Goal: Task Accomplishment & Management: Complete application form

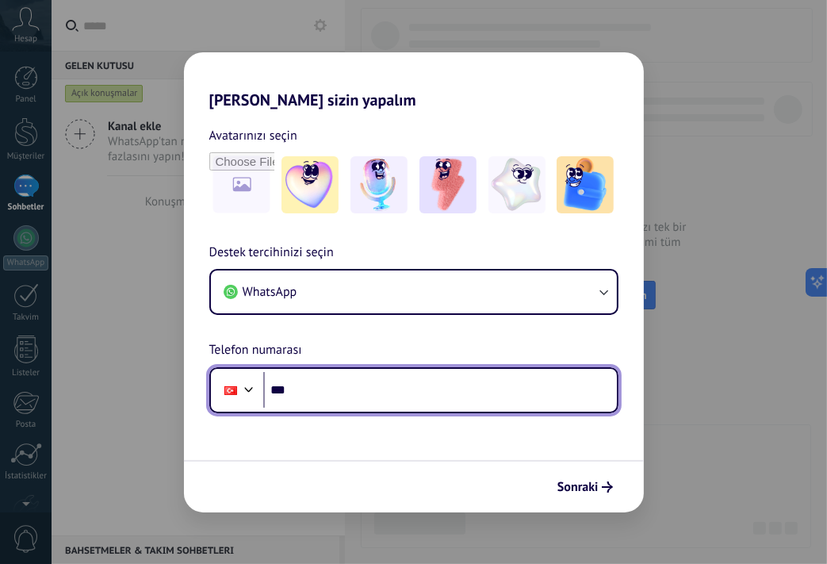
click at [317, 390] on input "***" at bounding box center [440, 390] width 354 height 36
type input "**********"
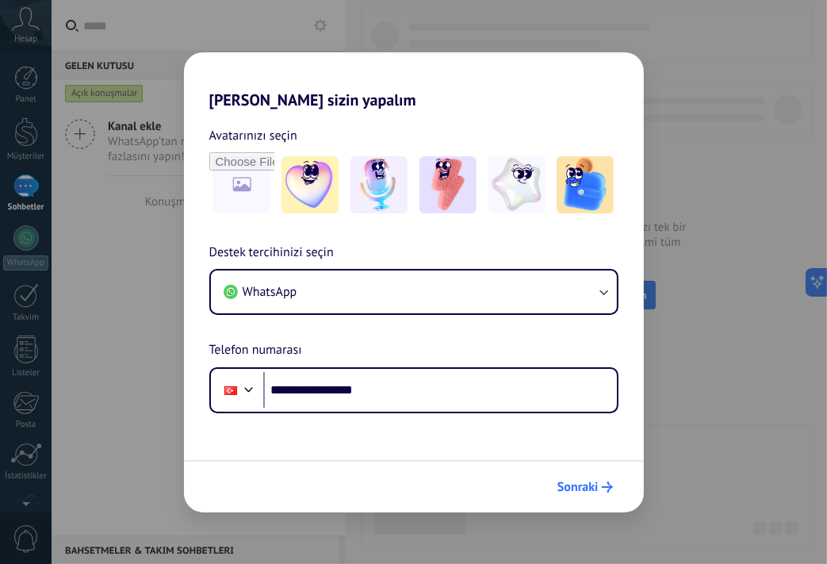
click at [580, 484] on span "Sonraki" at bounding box center [577, 486] width 41 height 11
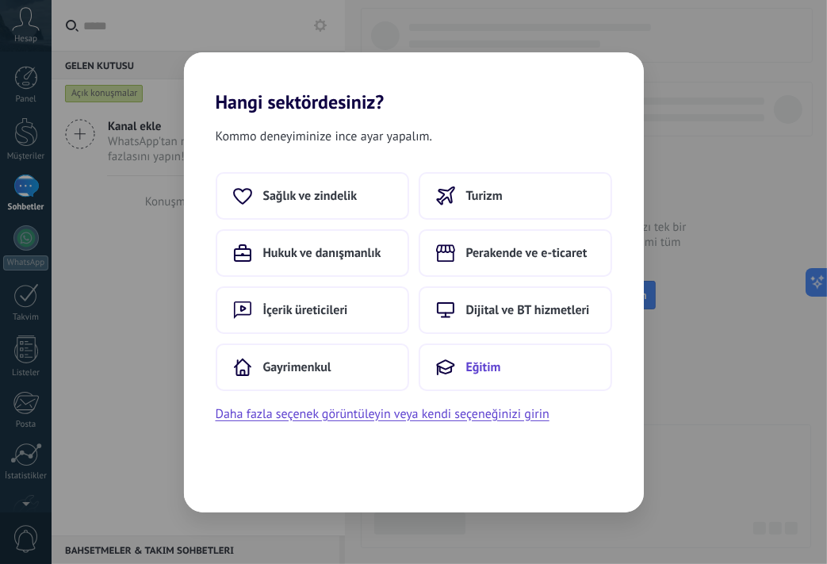
click at [477, 347] on button "Eğitim" at bounding box center [515, 367] width 193 height 48
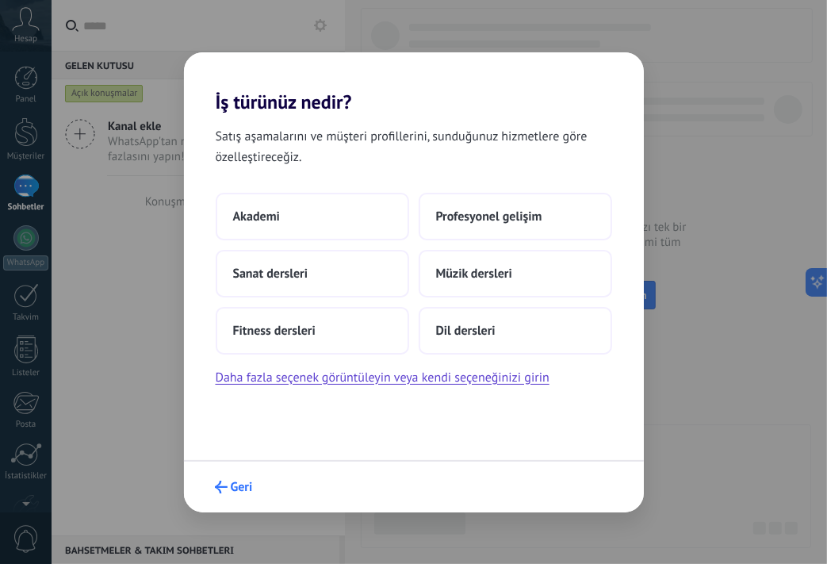
click at [223, 490] on icon "submit" at bounding box center [221, 486] width 13 height 13
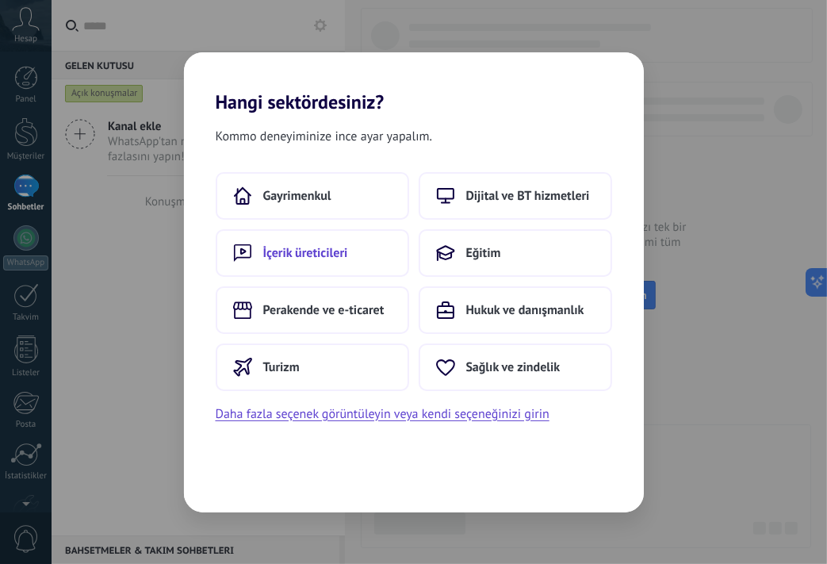
click at [346, 270] on button "İçerik üreticileri" at bounding box center [312, 253] width 193 height 48
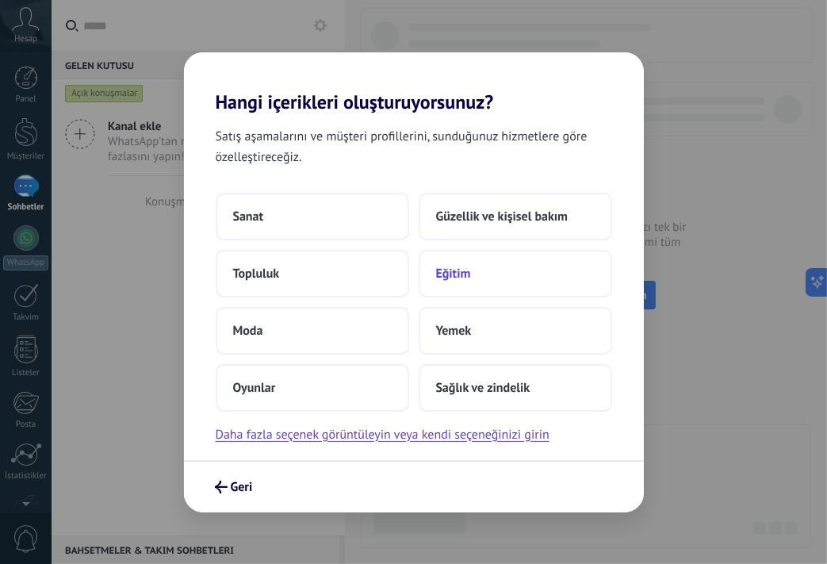
click at [456, 285] on button "Eğitim" at bounding box center [515, 274] width 193 height 48
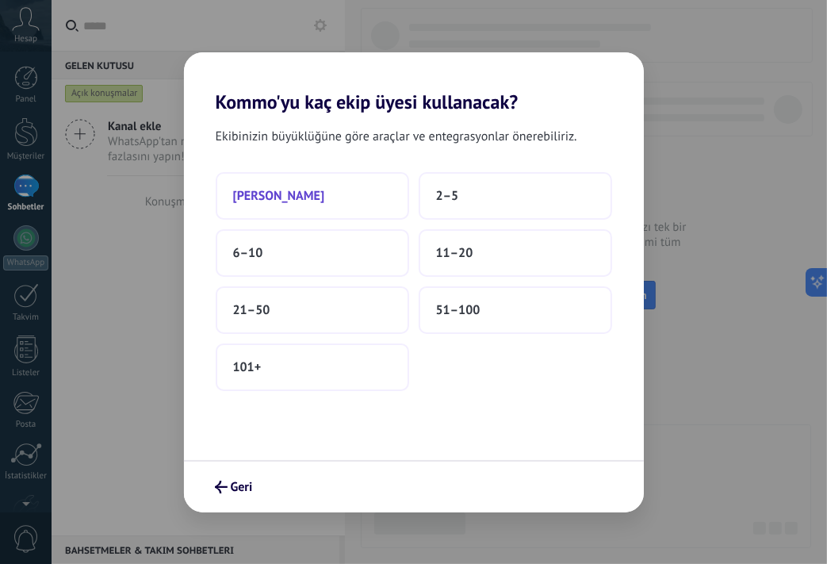
click at [368, 191] on button "[PERSON_NAME]" at bounding box center [312, 196] width 193 height 48
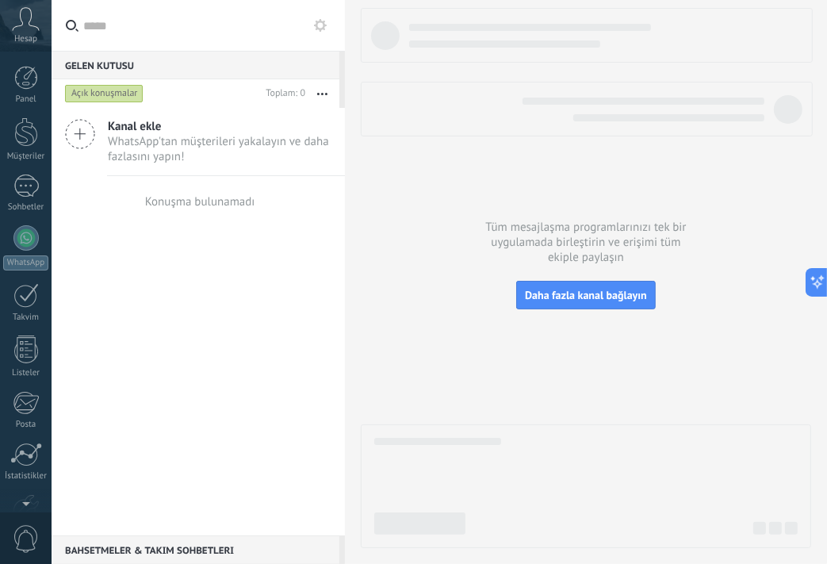
scroll to position [95, 0]
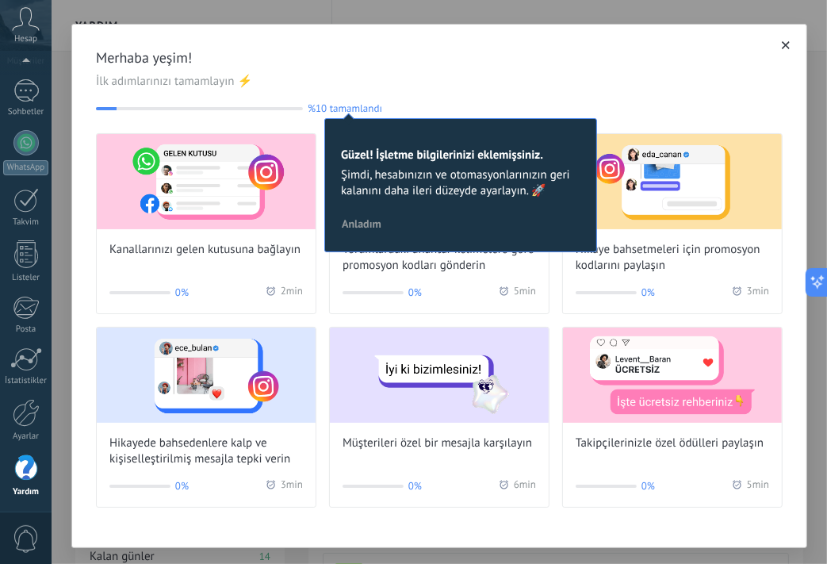
click at [610, 67] on span "Merhaba yeşim!" at bounding box center [439, 57] width 687 height 19
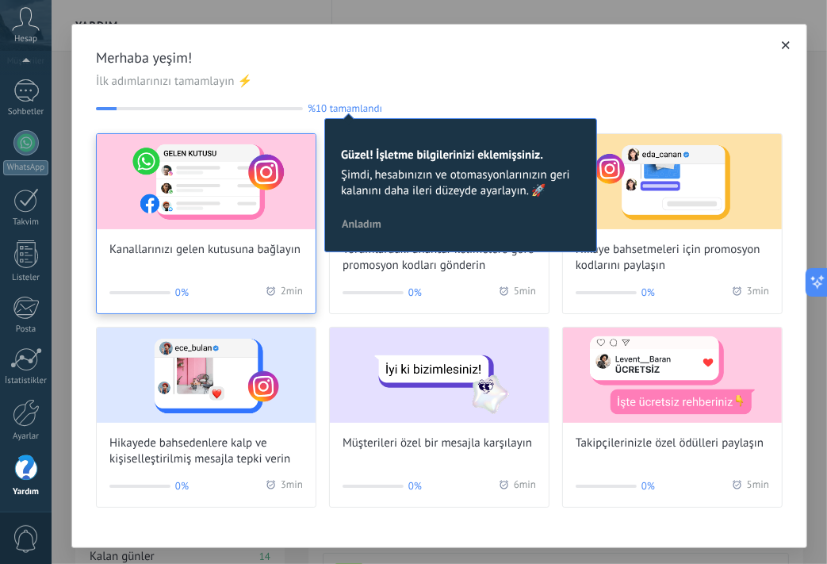
click at [251, 219] on img at bounding box center [206, 181] width 219 height 95
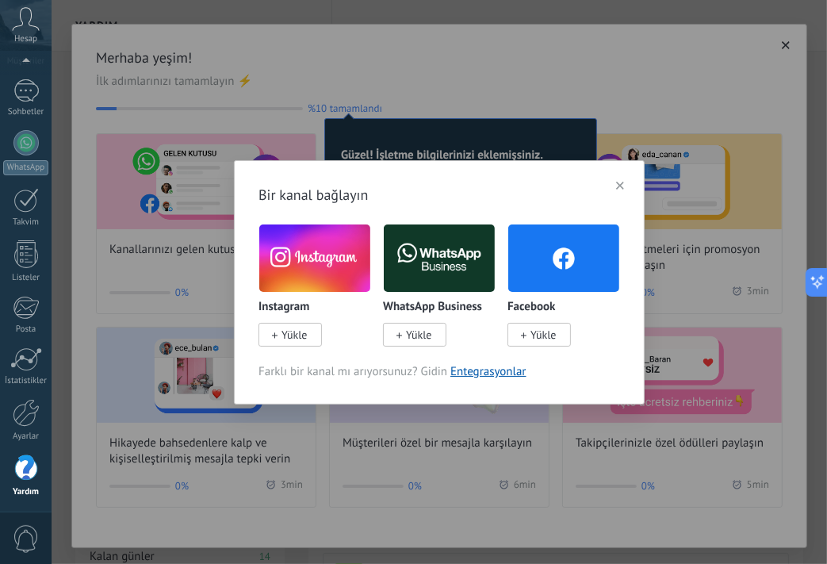
click at [618, 183] on icon "button" at bounding box center [620, 186] width 8 height 8
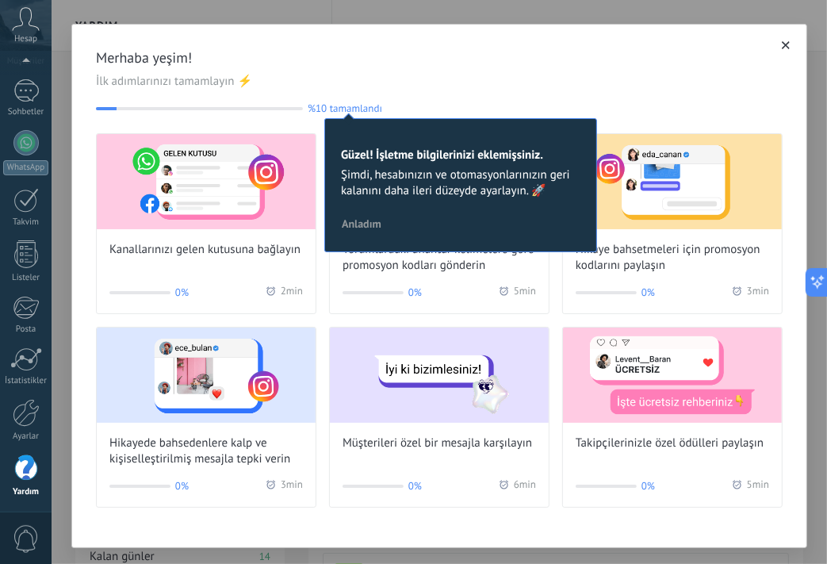
click at [739, 77] on span "İlk adımlarınızı tamamlayın ⚡" at bounding box center [439, 82] width 687 height 16
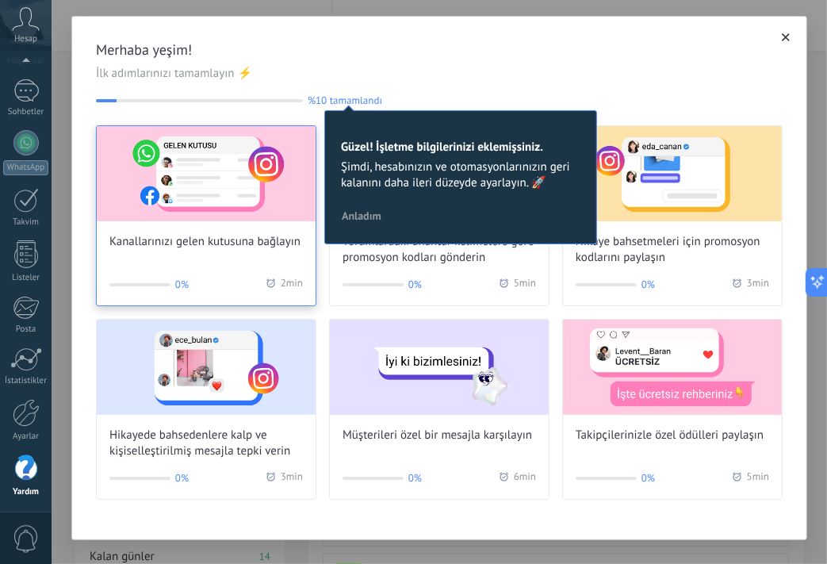
click at [238, 216] on img at bounding box center [206, 173] width 219 height 95
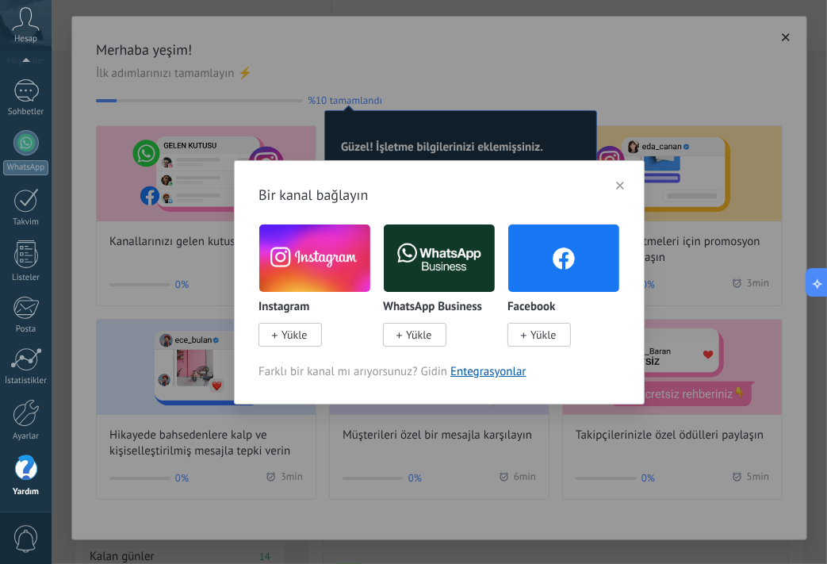
click at [445, 252] on img at bounding box center [439, 257] width 111 height 75
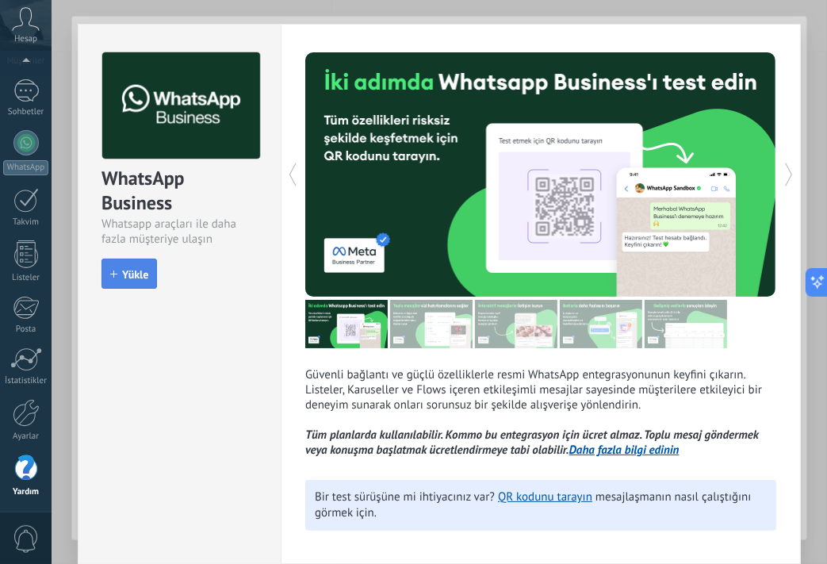
click at [135, 259] on button "Yükle" at bounding box center [128, 273] width 55 height 30
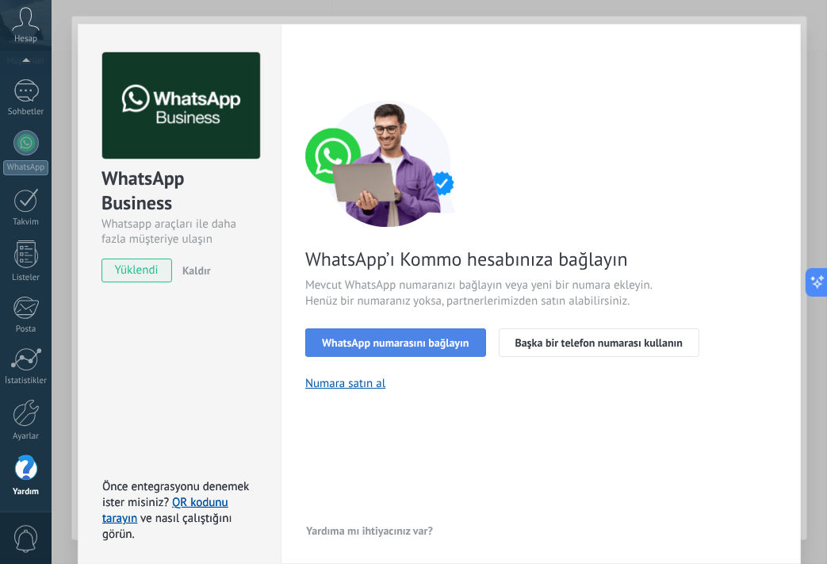
click at [415, 338] on span "WhatsApp numarasını bağlayın" at bounding box center [395, 342] width 147 height 11
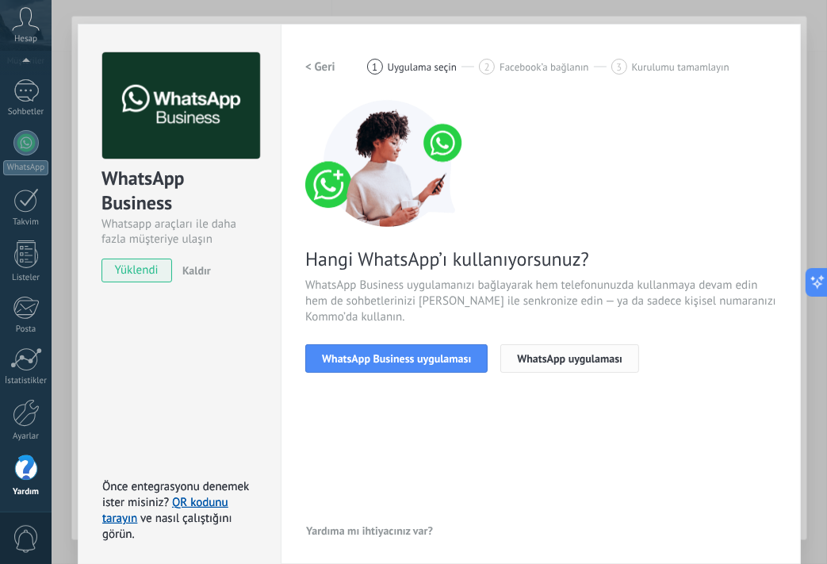
click at [542, 360] on span "WhatsApp uygulaması" at bounding box center [569, 358] width 105 height 11
